Goal: Task Accomplishment & Management: Manage account settings

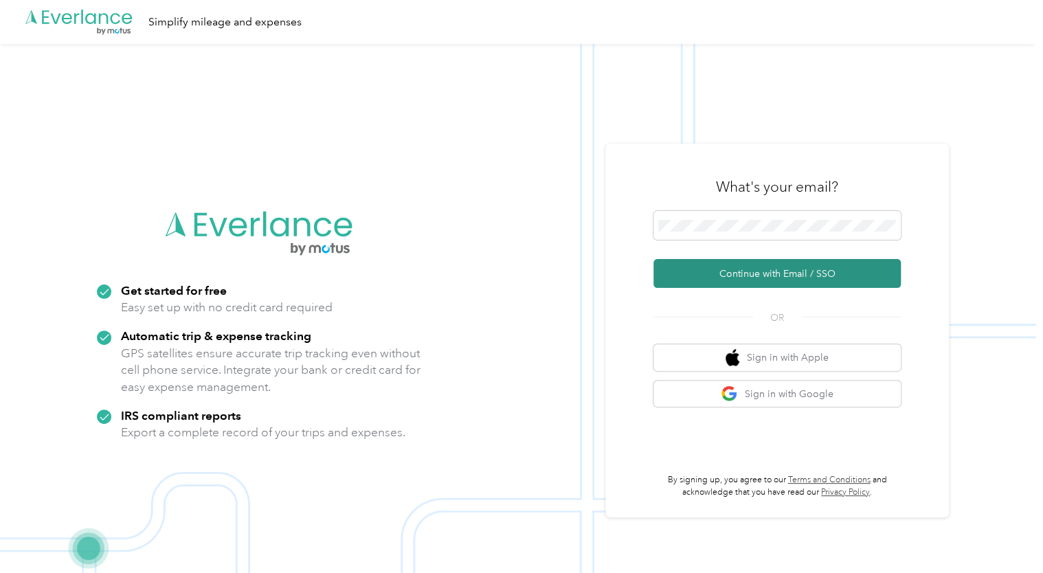
click at [737, 275] on button "Continue with Email / SSO" at bounding box center [777, 273] width 247 height 29
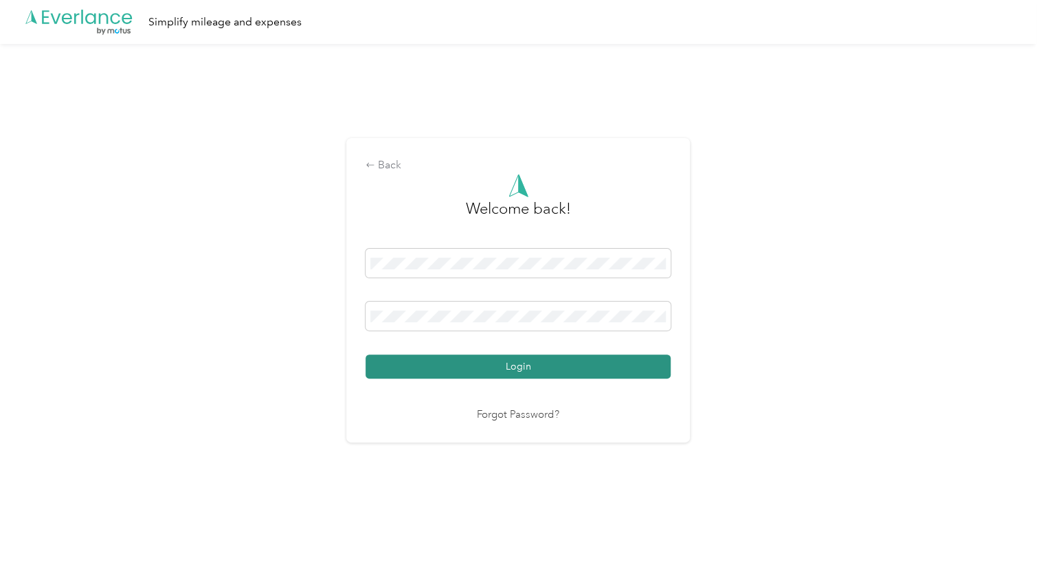
click at [522, 366] on button "Login" at bounding box center [518, 367] width 305 height 24
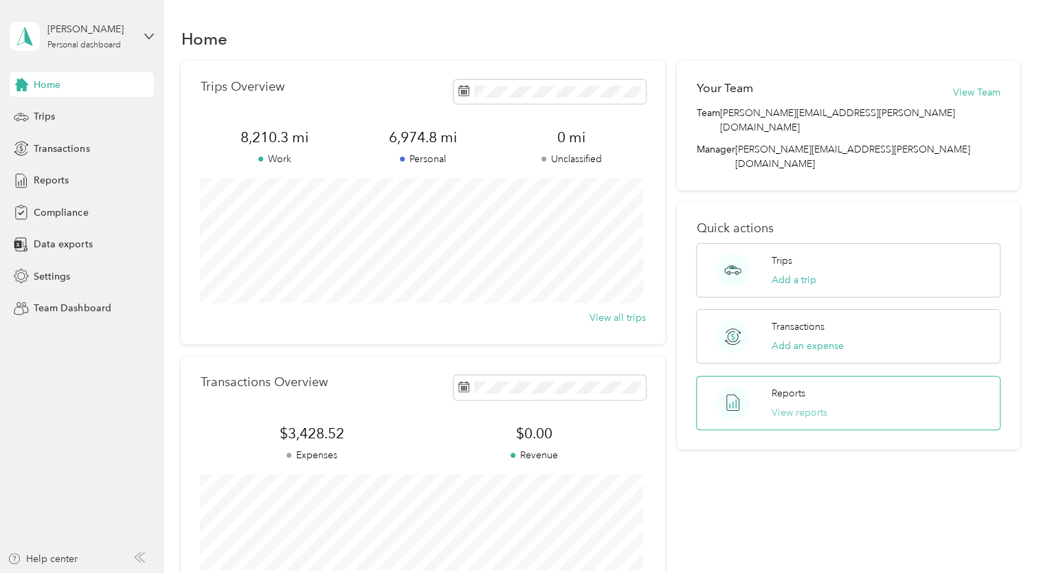
click at [800, 405] on button "View reports" at bounding box center [800, 412] width 56 height 14
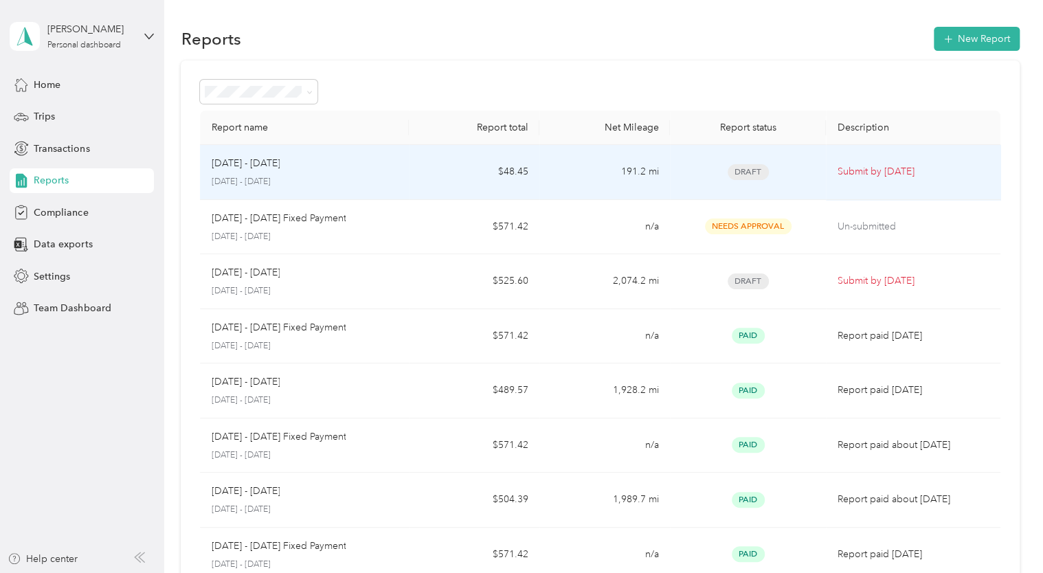
click at [747, 172] on span "Draft" at bounding box center [748, 172] width 41 height 16
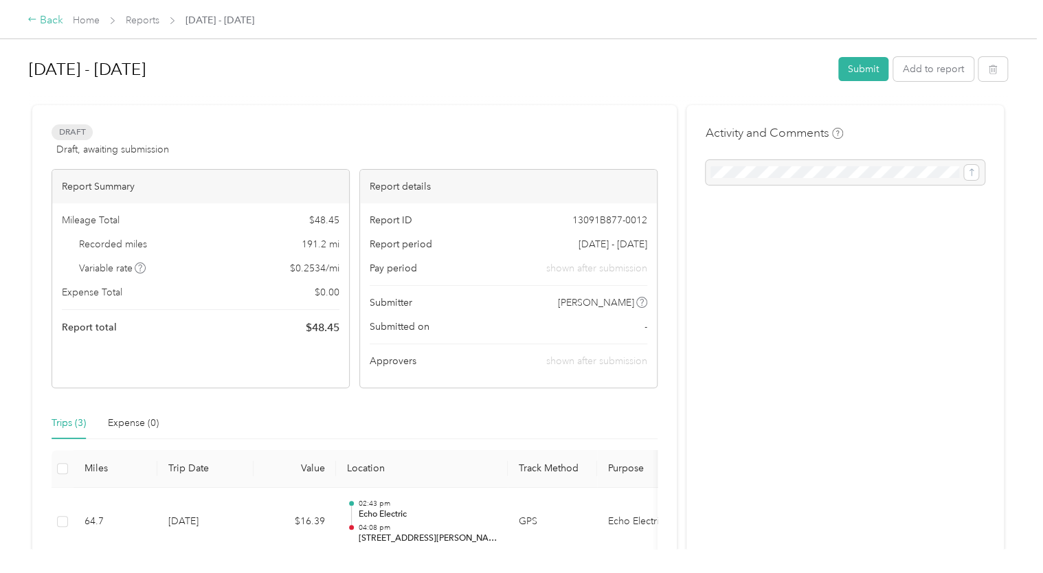
click at [44, 19] on div "Back" at bounding box center [45, 20] width 36 height 16
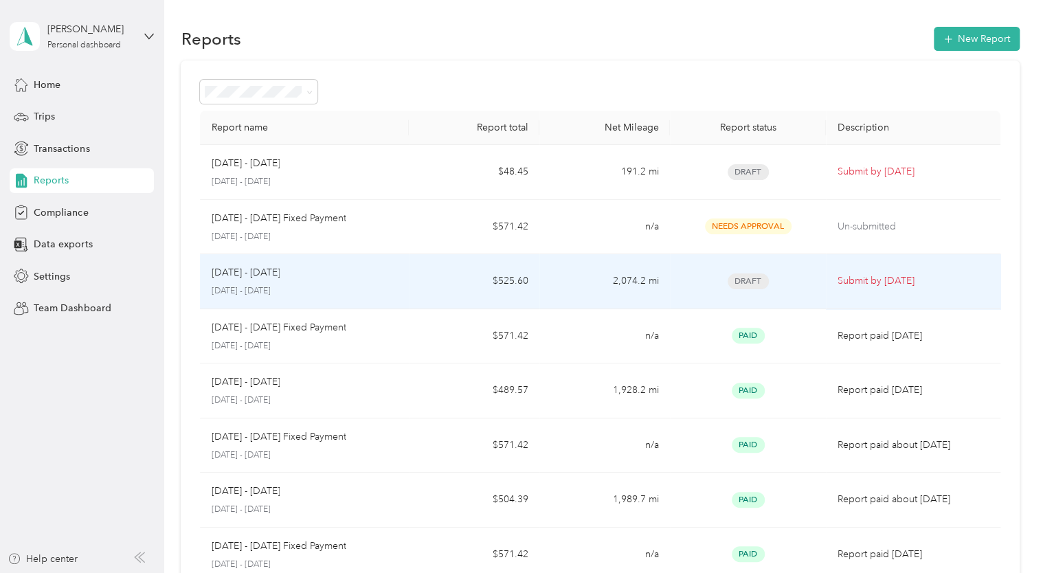
click at [748, 281] on span "Draft" at bounding box center [748, 282] width 41 height 16
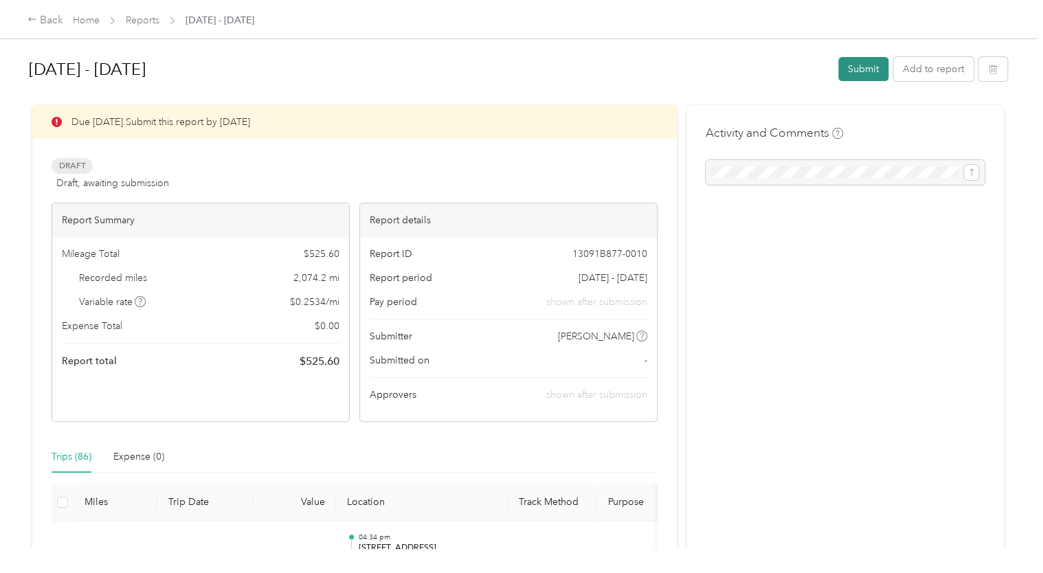
click at [861, 69] on button "Submit" at bounding box center [863, 69] width 50 height 24
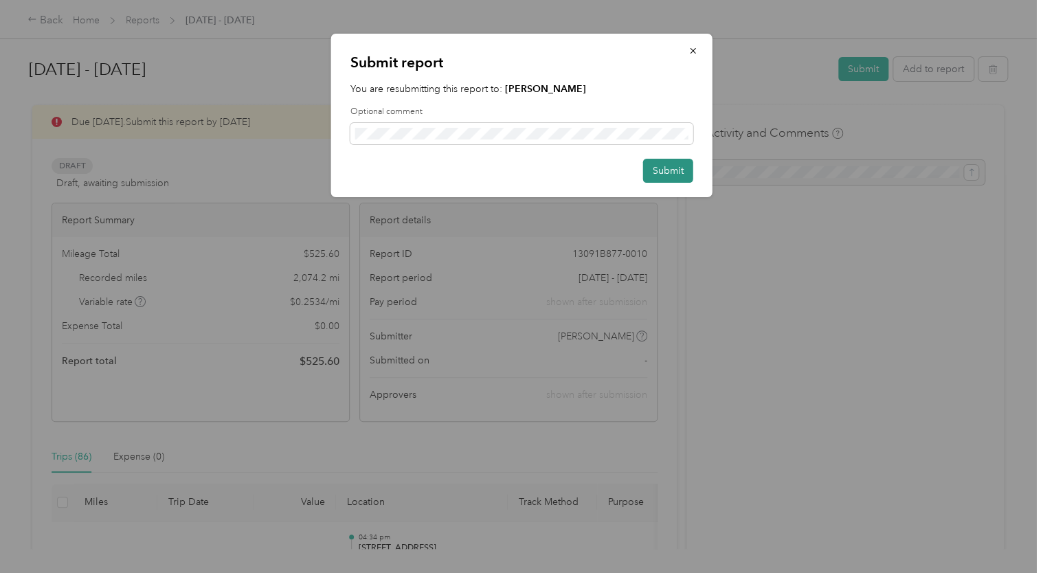
click at [667, 169] on button "Submit" at bounding box center [668, 171] width 50 height 24
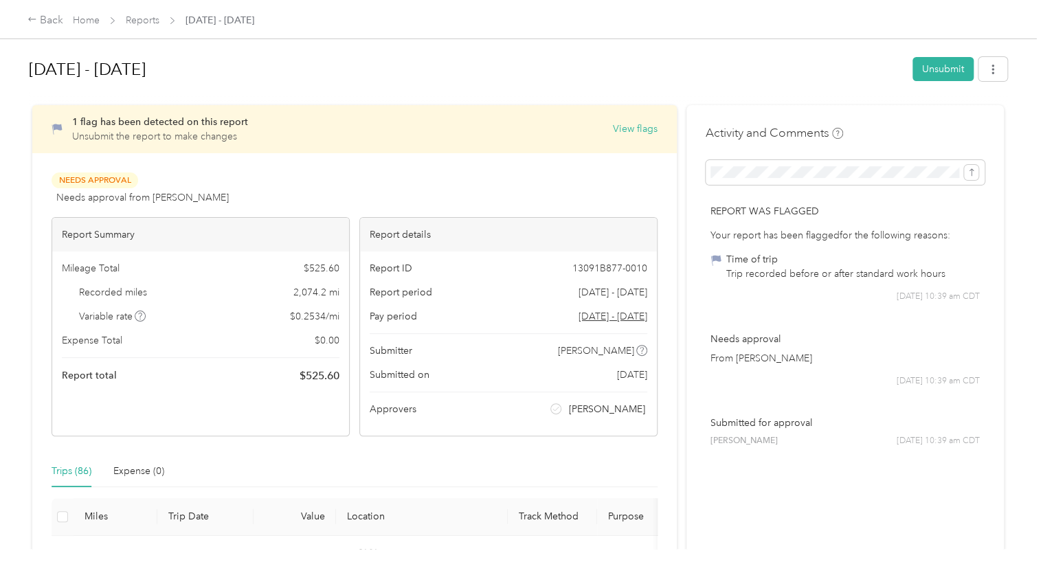
click at [926, 304] on div "Report was flagged Your report has been flagged for the following reasons: Time…" at bounding box center [845, 253] width 279 height 118
click at [910, 275] on div "Trip recorded before or after standard work hours" at bounding box center [835, 274] width 219 height 14
click at [722, 254] on div "Time of trip Trip recorded before or after standard work hours" at bounding box center [845, 266] width 269 height 29
click at [933, 75] on button "Unsubmit" at bounding box center [943, 69] width 61 height 24
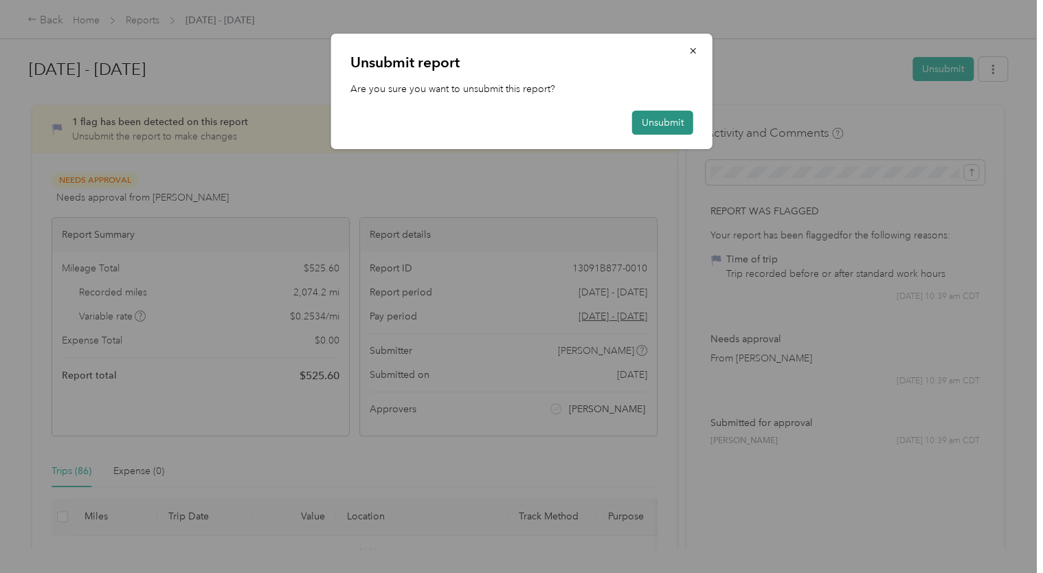
click at [671, 119] on button "Unsubmit" at bounding box center [662, 123] width 61 height 24
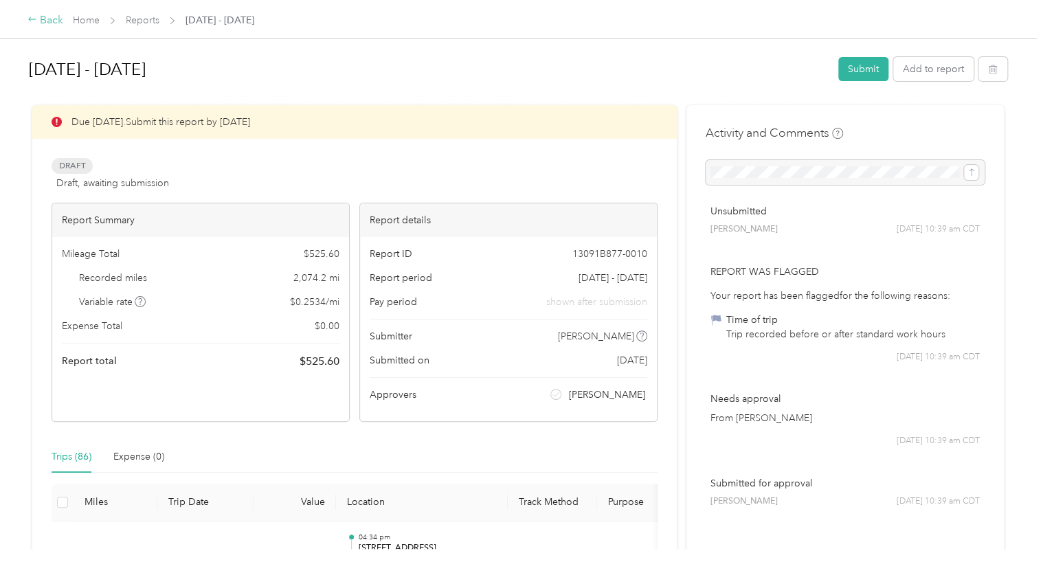
click at [50, 21] on div "Back" at bounding box center [45, 20] width 36 height 16
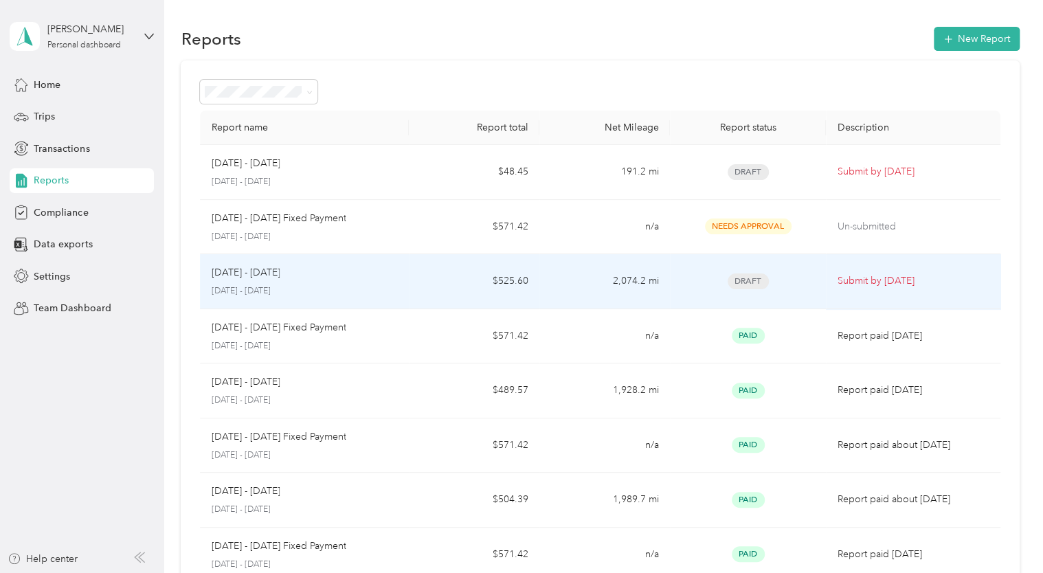
click at [280, 287] on p "[DATE] - [DATE]" at bounding box center [304, 291] width 187 height 12
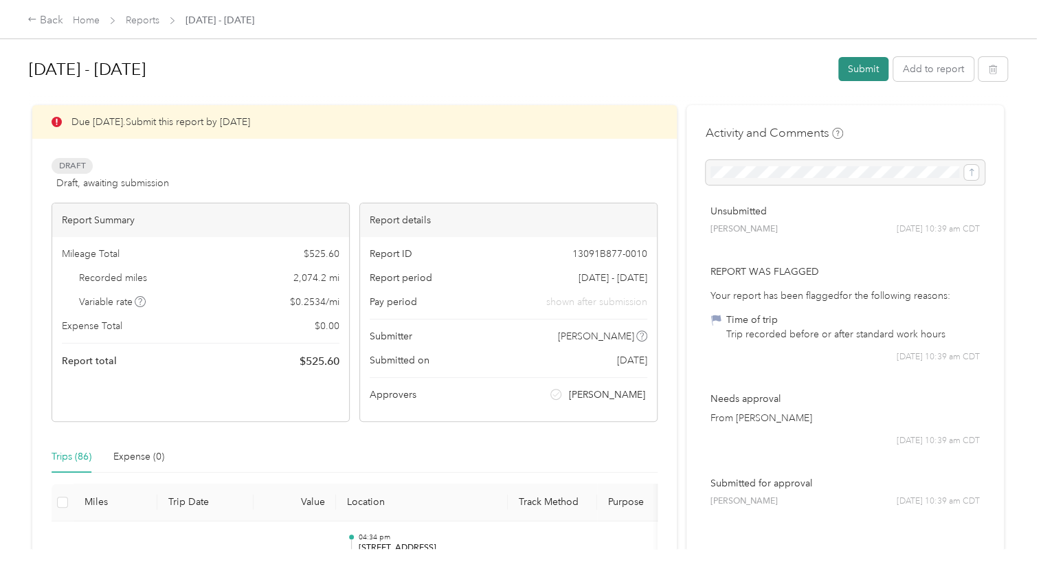
click at [857, 71] on button "Submit" at bounding box center [863, 69] width 50 height 24
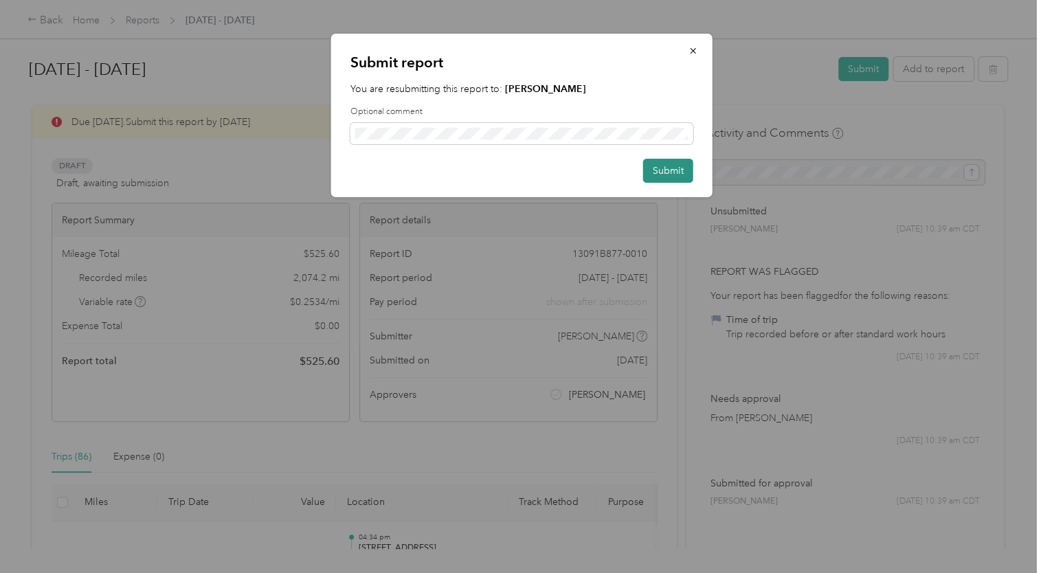
click at [665, 171] on button "Submit" at bounding box center [668, 171] width 50 height 24
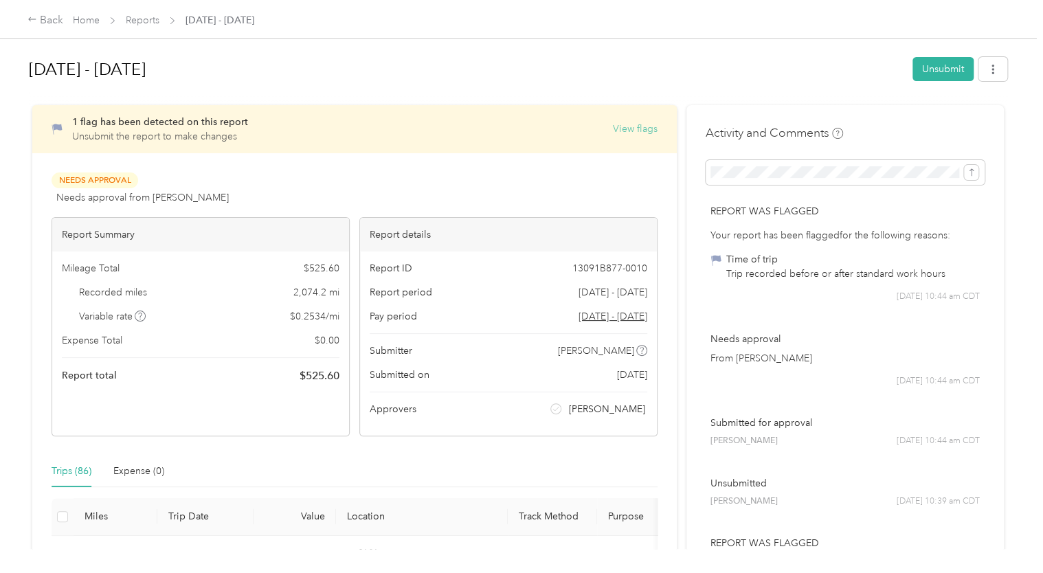
click at [636, 131] on button "View flags" at bounding box center [635, 129] width 45 height 14
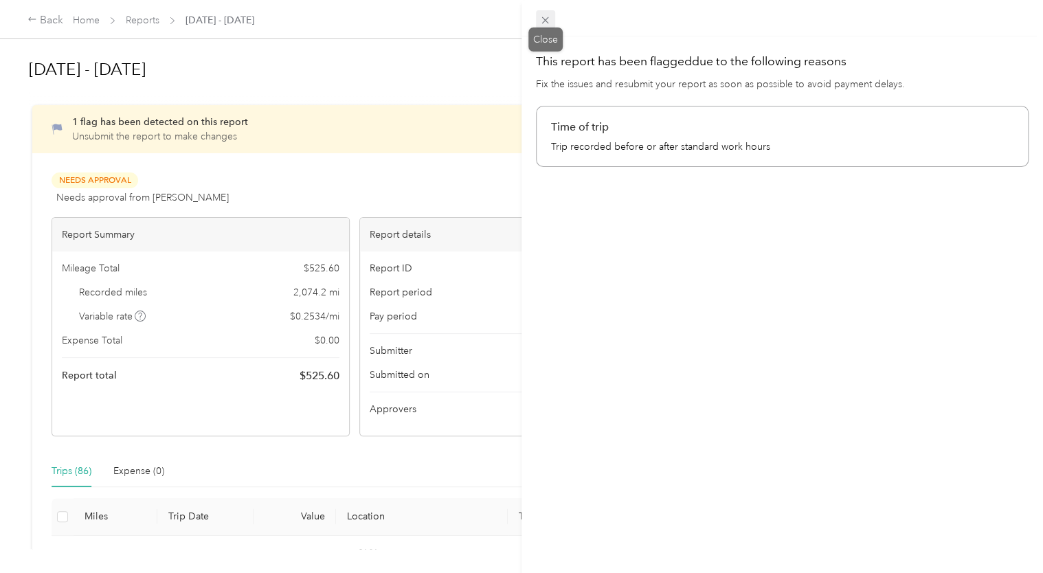
click at [544, 24] on icon at bounding box center [545, 20] width 12 height 12
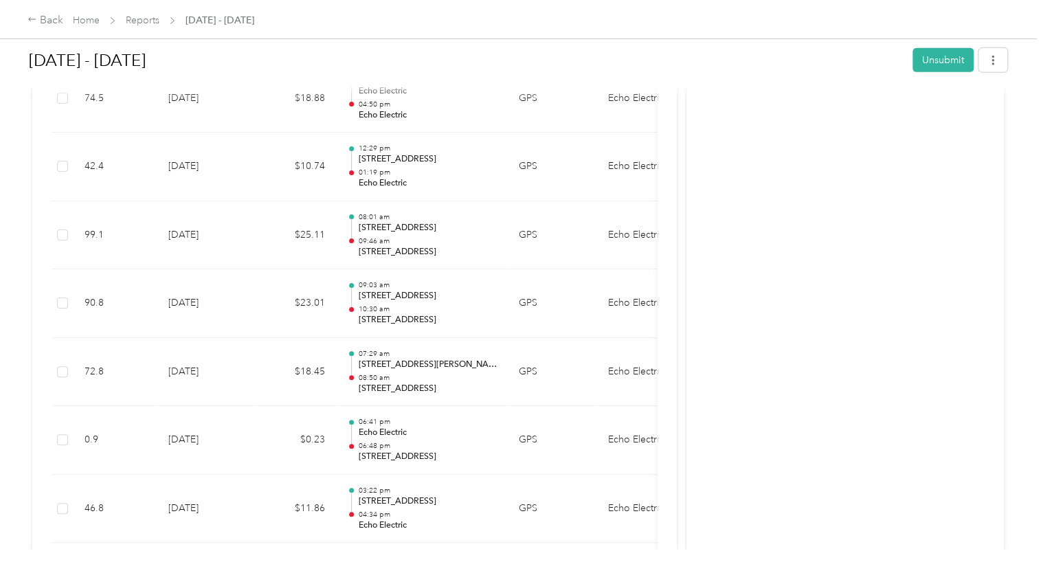
scroll to position [871, 0]
